Goal: Task Accomplishment & Management: Use online tool/utility

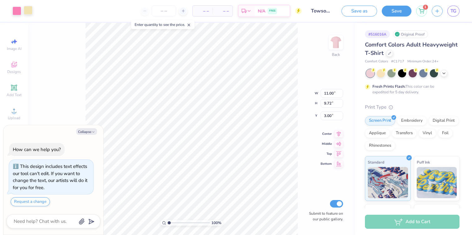
click at [28, 6] on div at bounding box center [28, 10] width 9 height 9
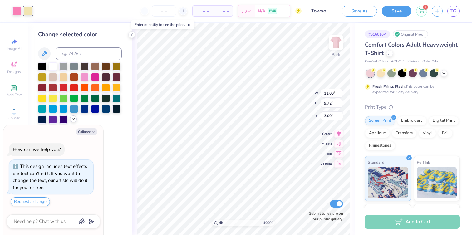
click at [73, 120] on icon at bounding box center [73, 119] width 5 height 5
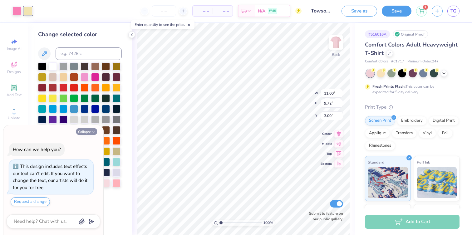
click at [96, 132] on button "Collapse" at bounding box center [86, 131] width 21 height 7
type textarea "x"
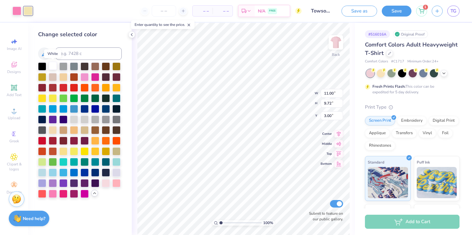
click at [52, 67] on div at bounding box center [53, 66] width 8 height 8
click at [51, 127] on div at bounding box center [53, 130] width 8 height 8
click at [107, 184] on div at bounding box center [106, 183] width 8 height 8
click at [84, 130] on div at bounding box center [85, 130] width 8 height 8
click at [64, 152] on div at bounding box center [63, 151] width 8 height 8
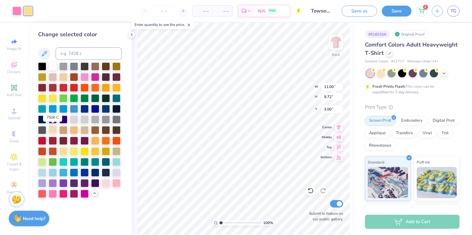
click at [53, 128] on div at bounding box center [53, 130] width 8 height 8
click at [52, 70] on div at bounding box center [53, 66] width 8 height 8
click at [115, 183] on div at bounding box center [116, 183] width 8 height 8
click at [108, 182] on div at bounding box center [106, 183] width 8 height 8
click at [53, 66] on div at bounding box center [53, 66] width 8 height 8
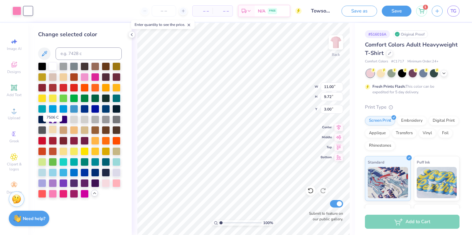
click at [54, 127] on div at bounding box center [53, 130] width 8 height 8
click at [65, 193] on div at bounding box center [63, 193] width 8 height 8
click at [52, 66] on div at bounding box center [53, 66] width 8 height 8
click at [52, 129] on div at bounding box center [53, 130] width 8 height 8
click at [63, 151] on div at bounding box center [63, 151] width 8 height 8
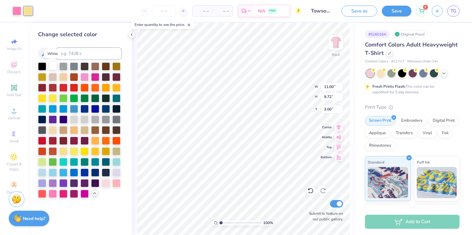
click at [52, 67] on div at bounding box center [53, 66] width 8 height 8
click at [107, 184] on div at bounding box center [106, 183] width 8 height 8
click at [53, 67] on div at bounding box center [53, 66] width 8 height 8
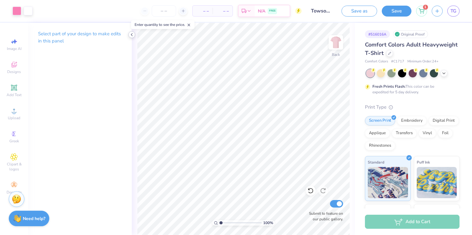
click at [132, 35] on icon at bounding box center [131, 34] width 5 height 5
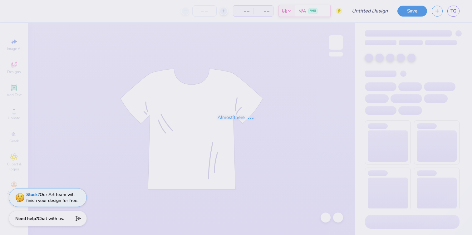
type input "Towson University : [PERSON_NAME]"
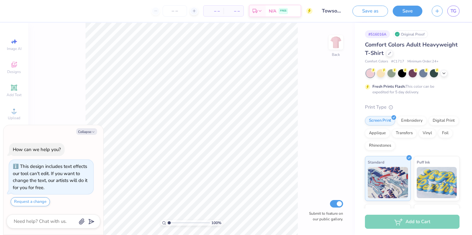
type textarea "x"
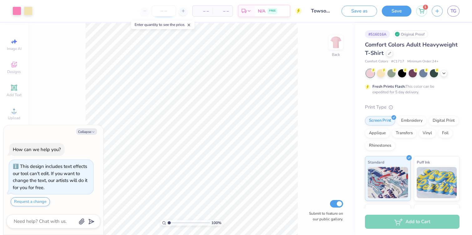
click at [162, 12] on input "number" at bounding box center [164, 10] width 24 height 11
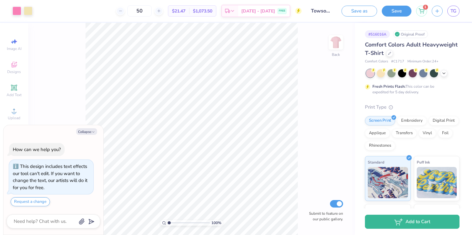
type input "50"
